Goal: Transaction & Acquisition: Purchase product/service

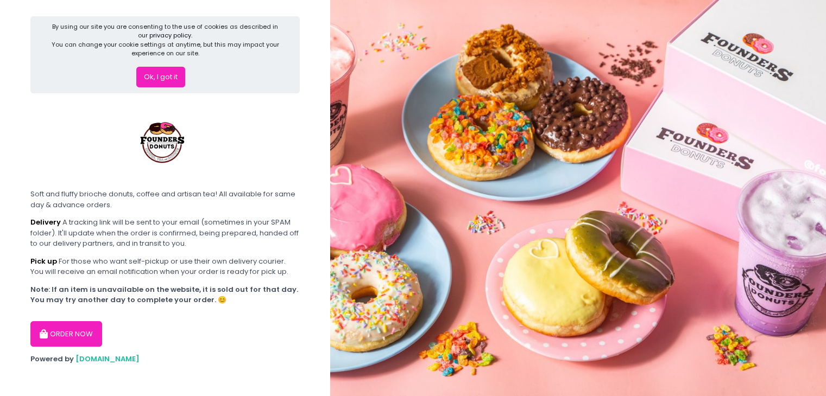
click at [154, 73] on button "Ok, I got it" at bounding box center [160, 77] width 49 height 21
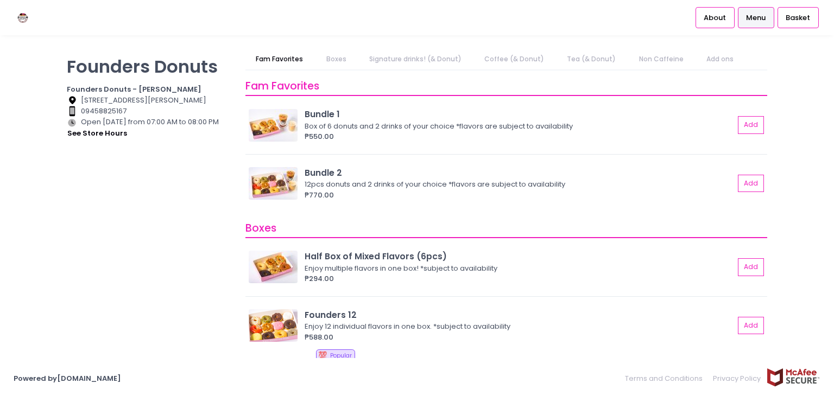
click at [340, 60] on link "Boxes" at bounding box center [335, 59] width 41 height 21
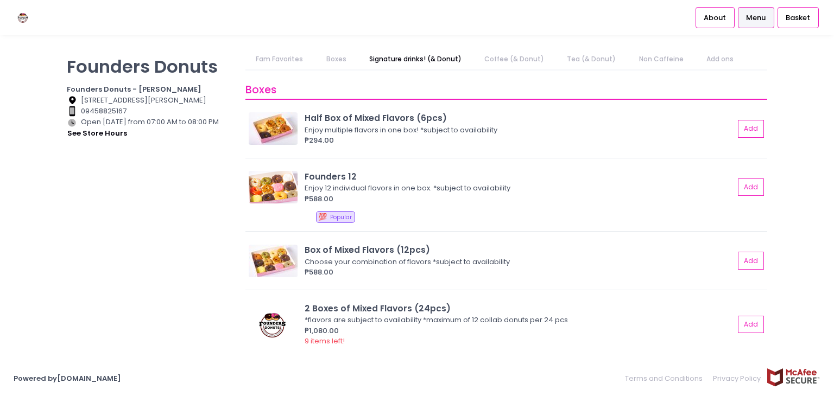
scroll to position [141, 0]
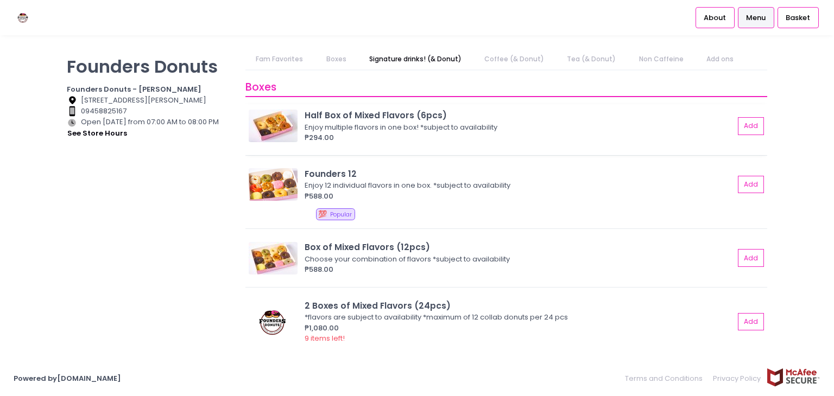
click at [282, 129] on img at bounding box center [273, 126] width 49 height 33
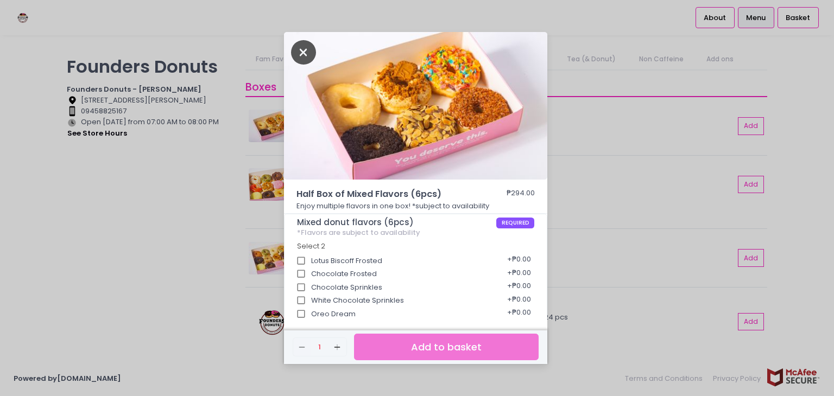
click at [306, 50] on icon "Close" at bounding box center [303, 52] width 25 height 24
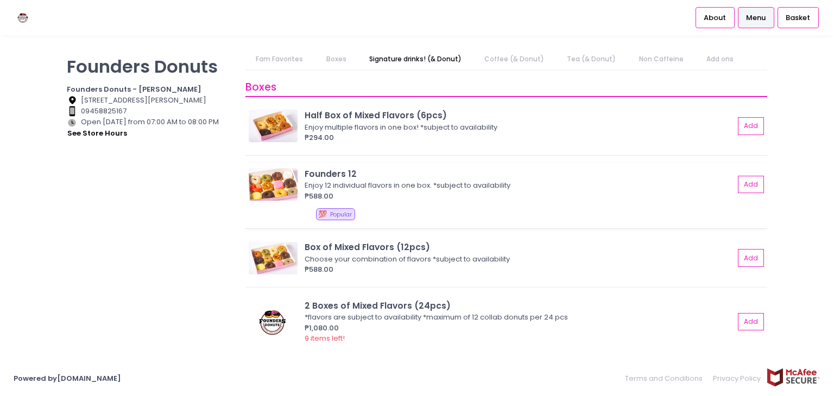
click at [280, 185] on img at bounding box center [273, 184] width 49 height 33
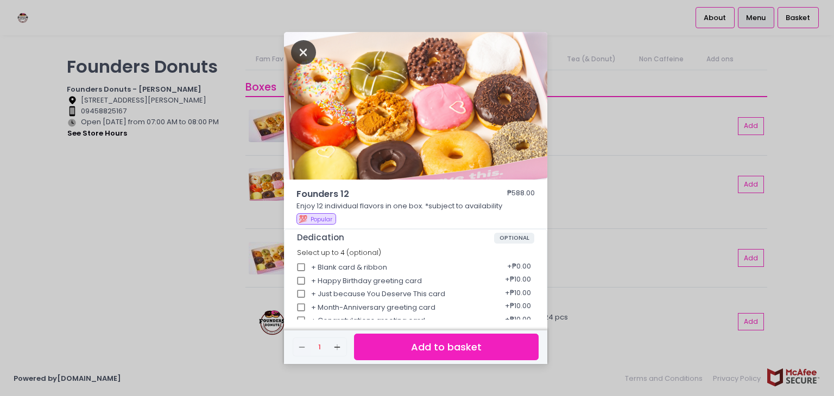
click at [299, 52] on icon "Close" at bounding box center [303, 52] width 25 height 24
